Goal: Transaction & Acquisition: Obtain resource

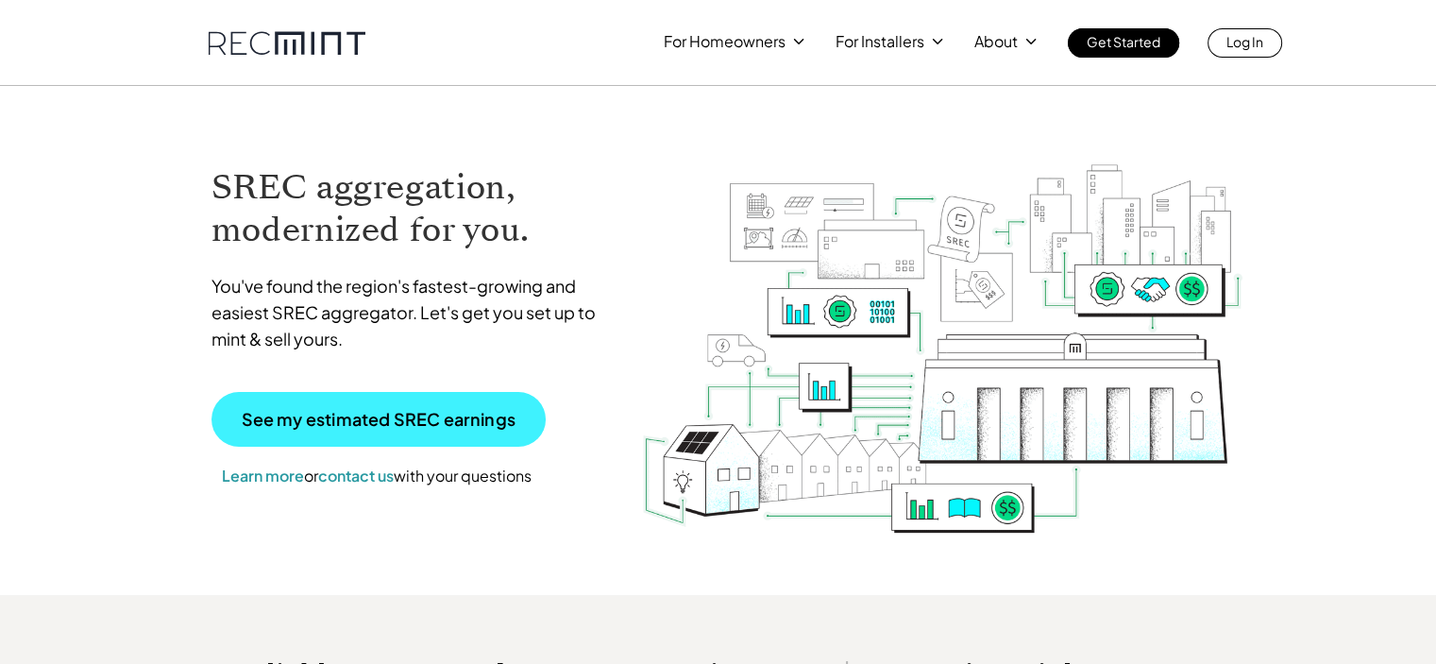
click at [362, 421] on p "See my estimated SREC earnings" at bounding box center [379, 419] width 274 height 17
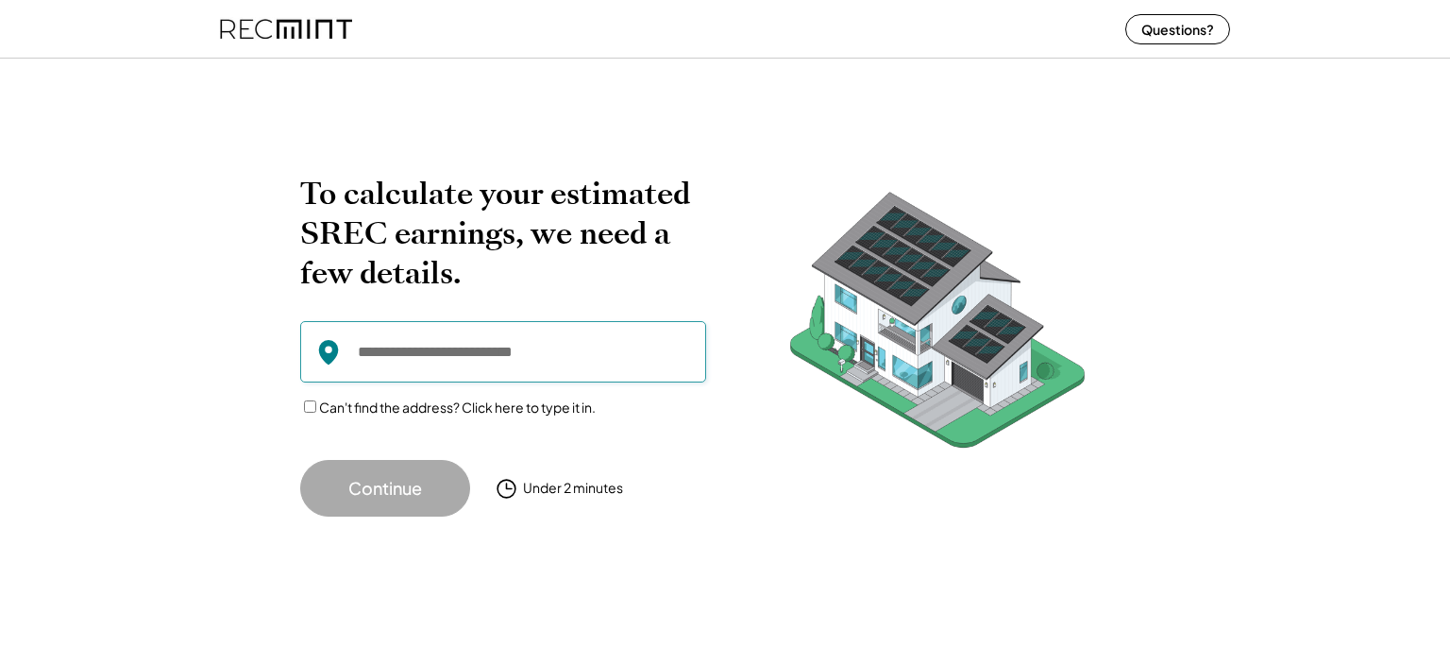
click at [366, 349] on input "input" at bounding box center [503, 351] width 406 height 61
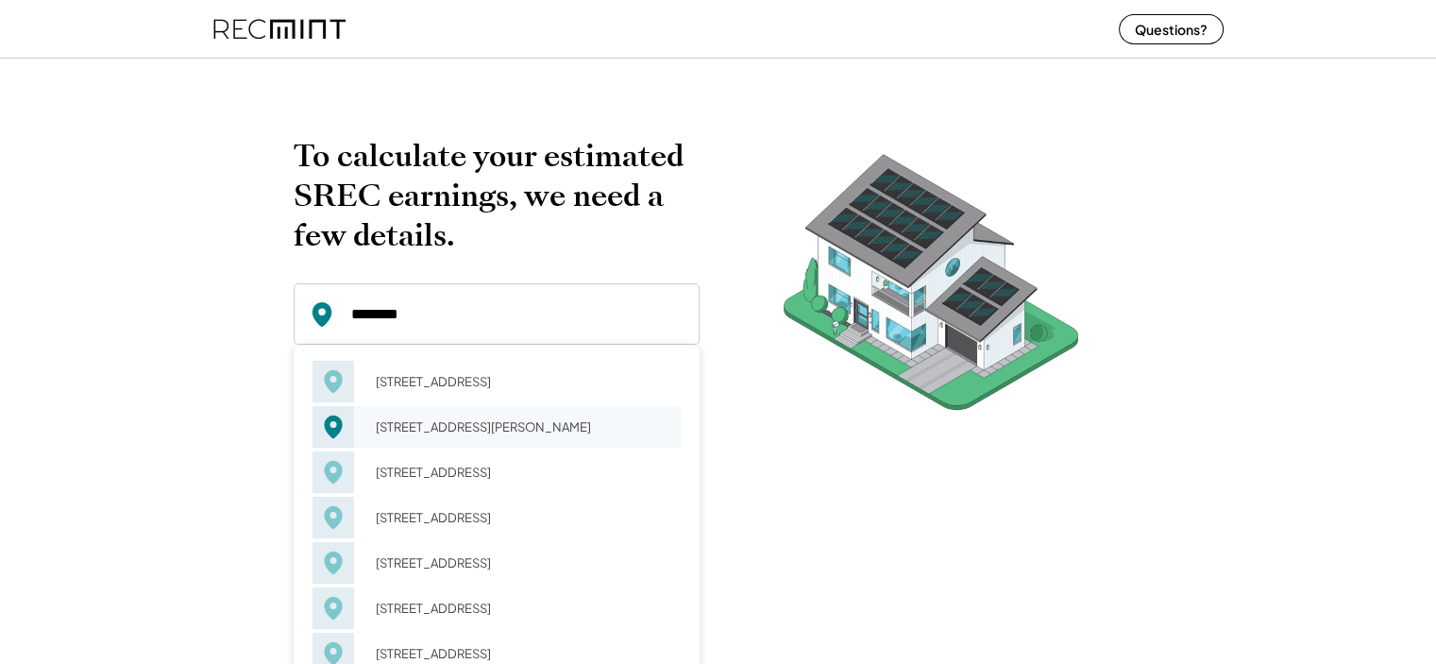
click at [408, 431] on div "300 Golf Course Dr Rohnert Park, CA 94928" at bounding box center [521, 426] width 317 height 26
type input "**********"
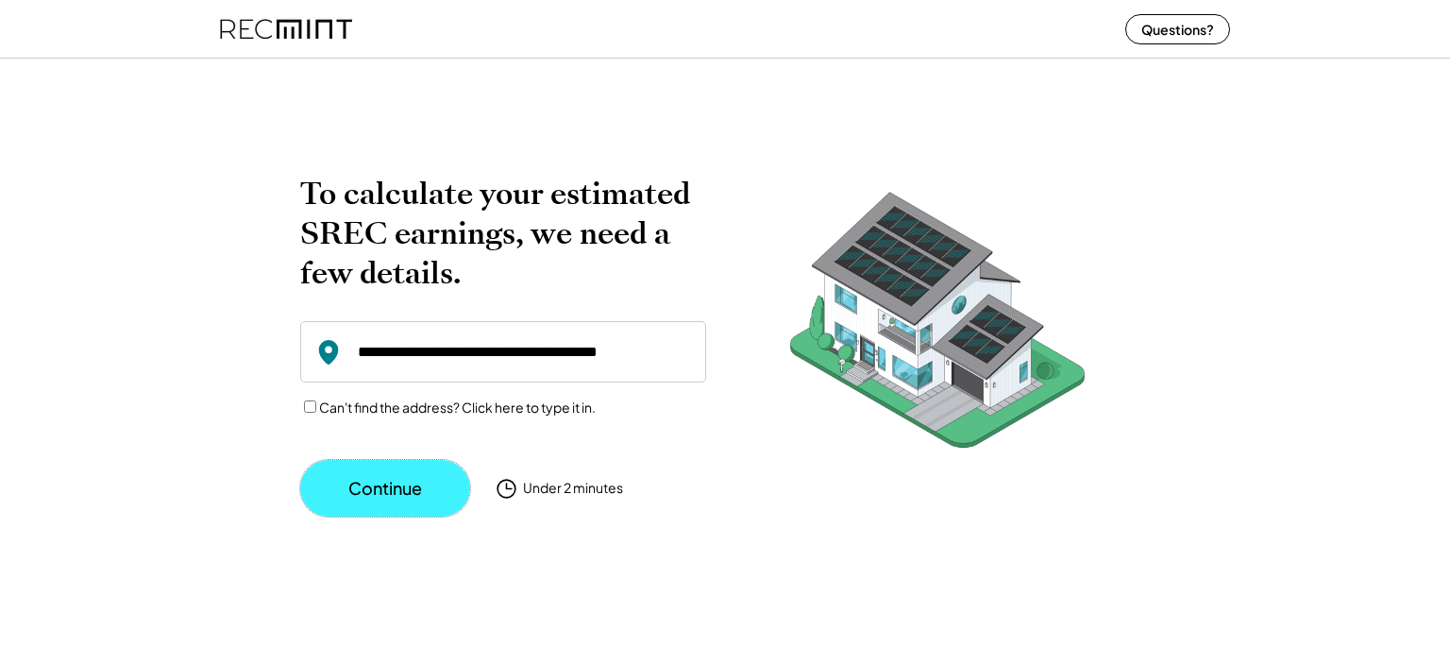
click at [387, 486] on button "Continue" at bounding box center [385, 488] width 170 height 57
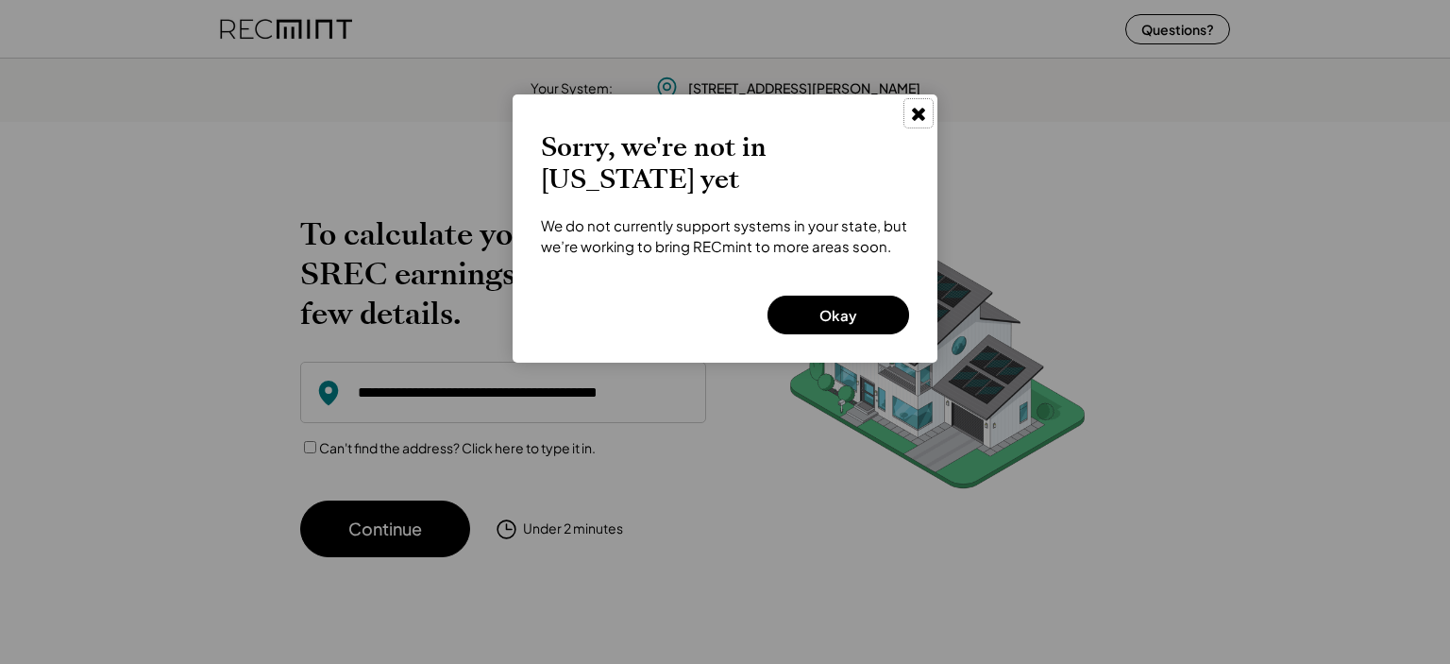
click at [919, 118] on use at bounding box center [918, 114] width 13 height 13
